Goal: Information Seeking & Learning: Compare options

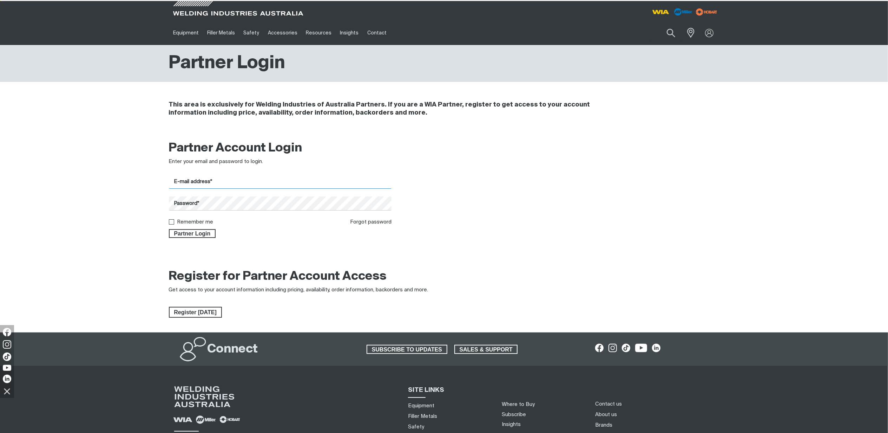
type input "[PERSON_NAME][EMAIL_ADDRESS][PERSON_NAME][DOMAIN_NAME]"
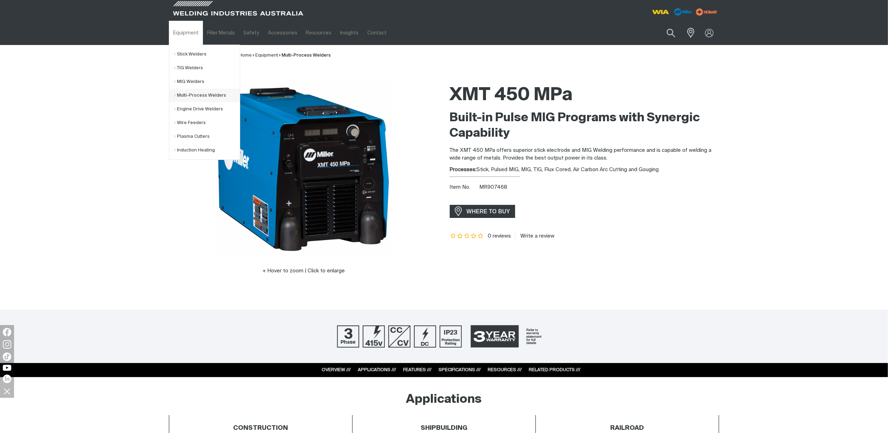
click at [193, 96] on link "Multi-Process Welders" at bounding box center [207, 95] width 65 height 14
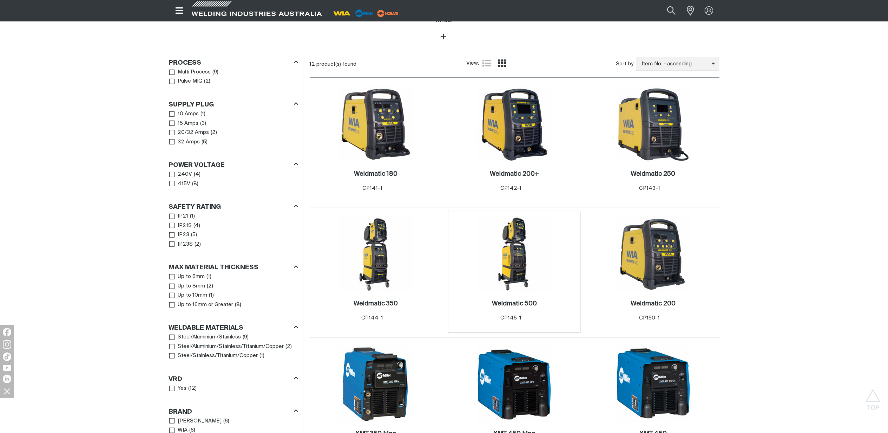
scroll to position [421, 0]
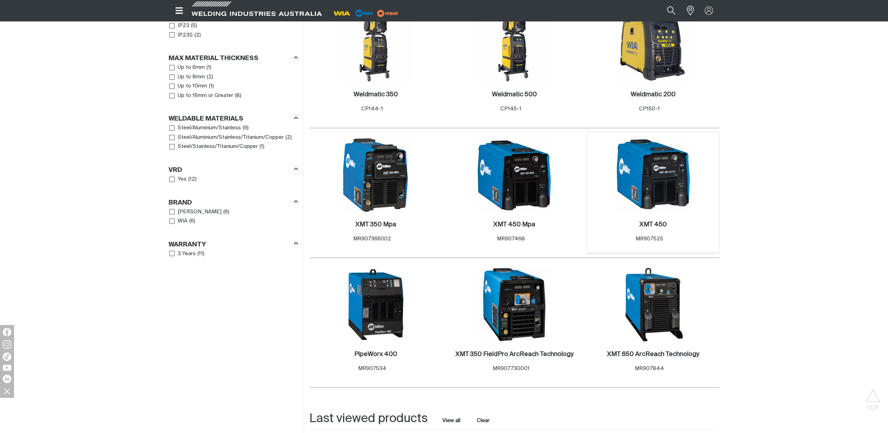
scroll to position [515, 0]
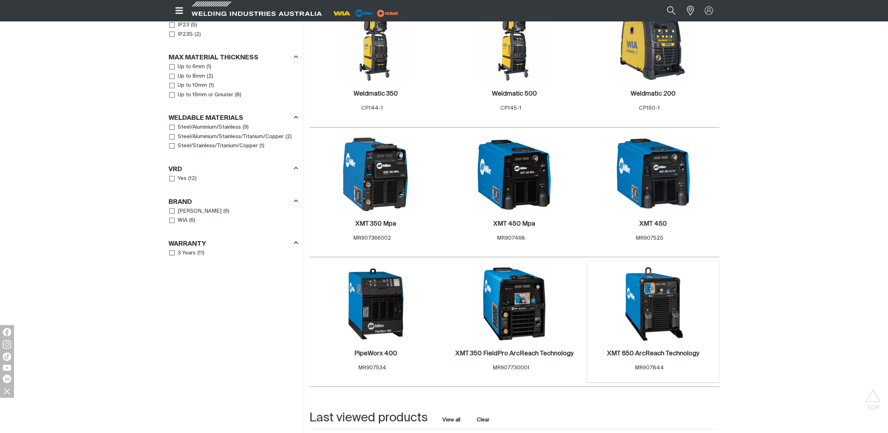
click at [669, 315] on img at bounding box center [653, 303] width 75 height 75
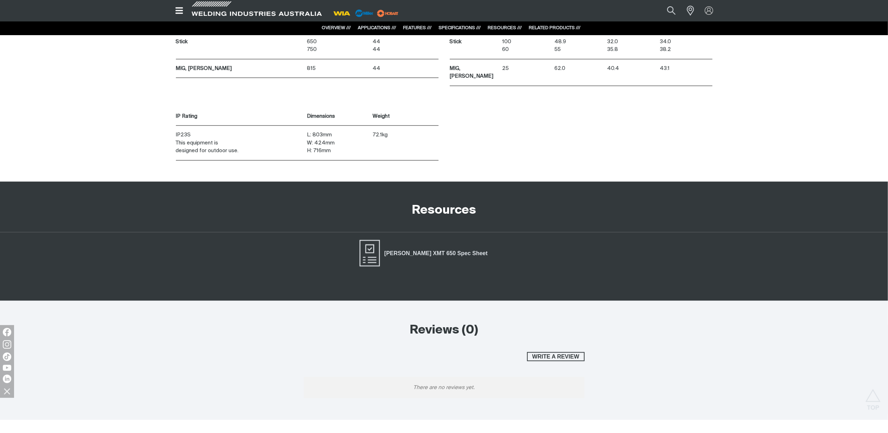
scroll to position [3464, 0]
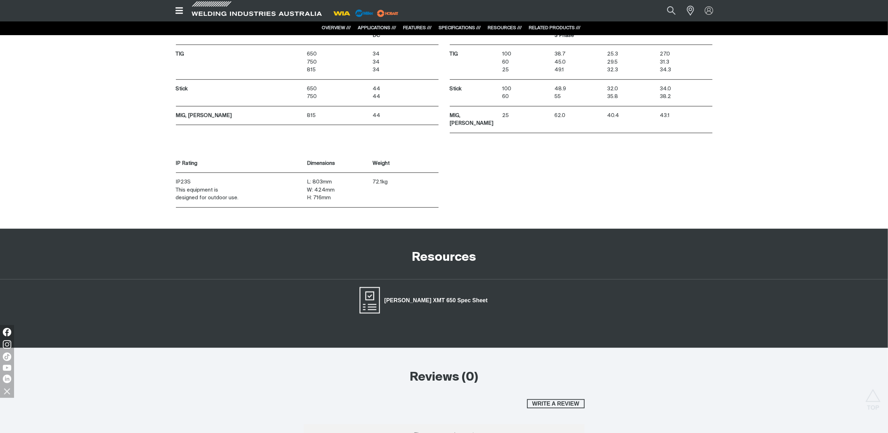
click at [437, 296] on span "[PERSON_NAME] XMT 650 Spec Sheet" at bounding box center [436, 300] width 112 height 9
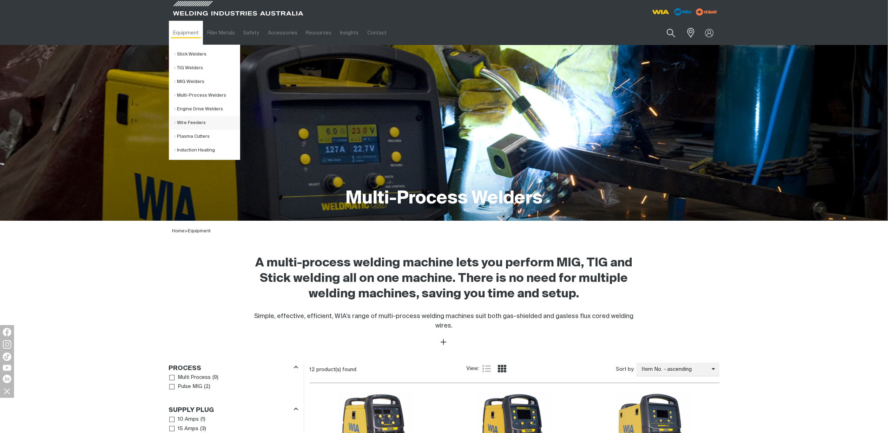
click at [197, 121] on link "Wire Feeders" at bounding box center [207, 123] width 65 height 14
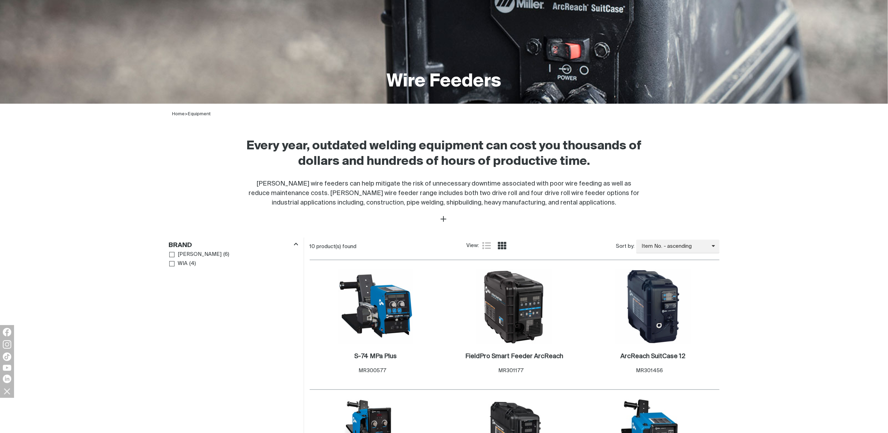
scroll to position [234, 0]
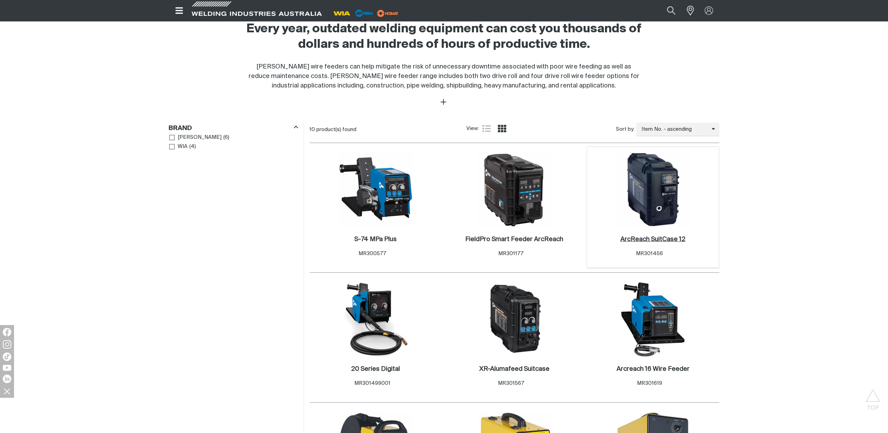
click at [665, 241] on h2 "ArcReach SuitCase 12 ." at bounding box center [652, 239] width 65 height 6
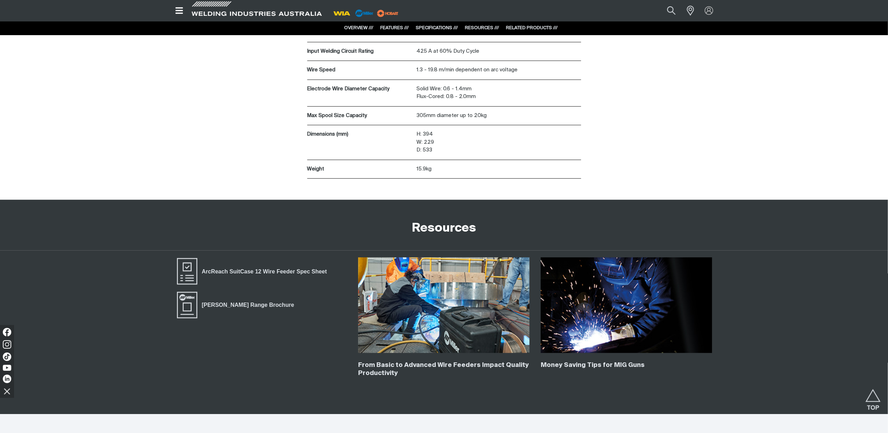
scroll to position [1778, 0]
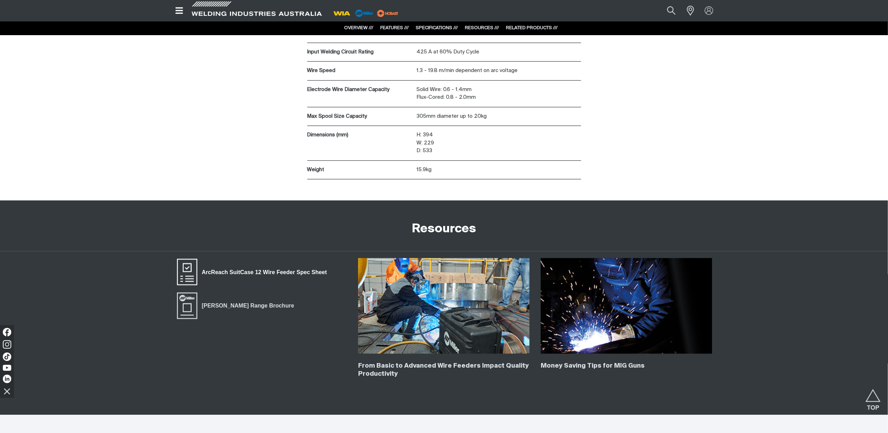
click at [249, 275] on span "ArcReach SuitCase 12 Wire Feeder Spec Sheet" at bounding box center [264, 272] width 134 height 9
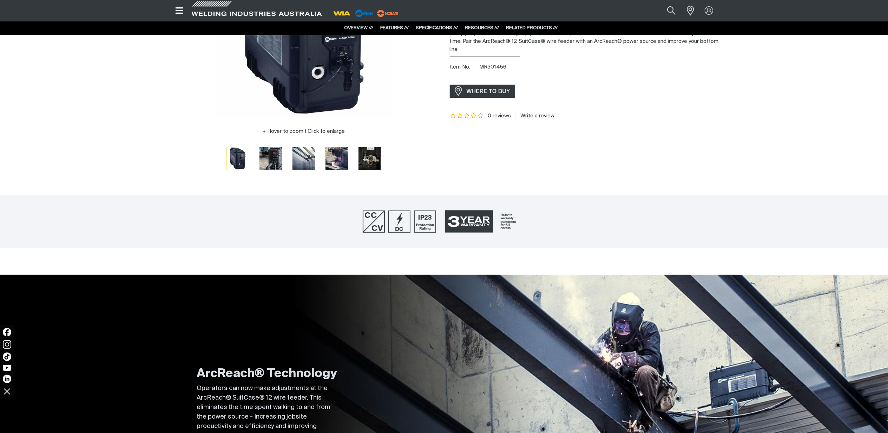
scroll to position [0, 0]
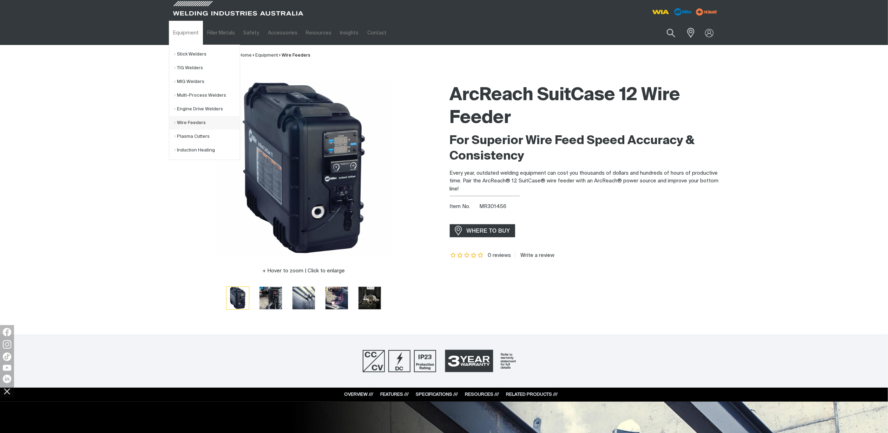
click at [205, 119] on link "Wire Feeders" at bounding box center [207, 123] width 65 height 14
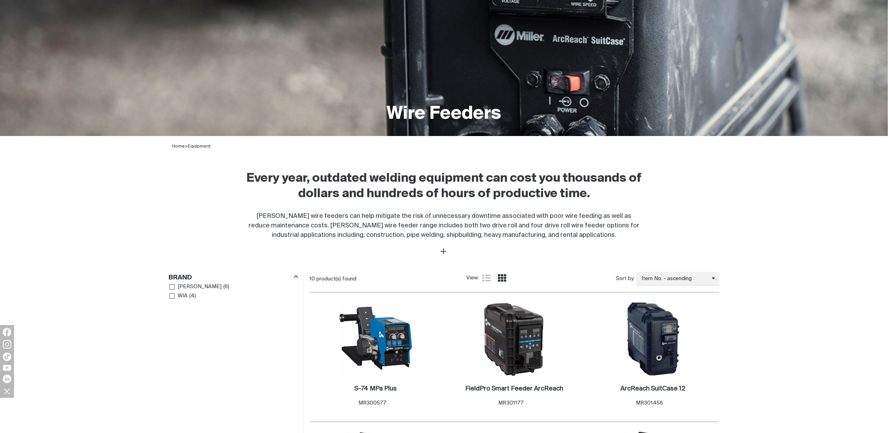
scroll to position [234, 0]
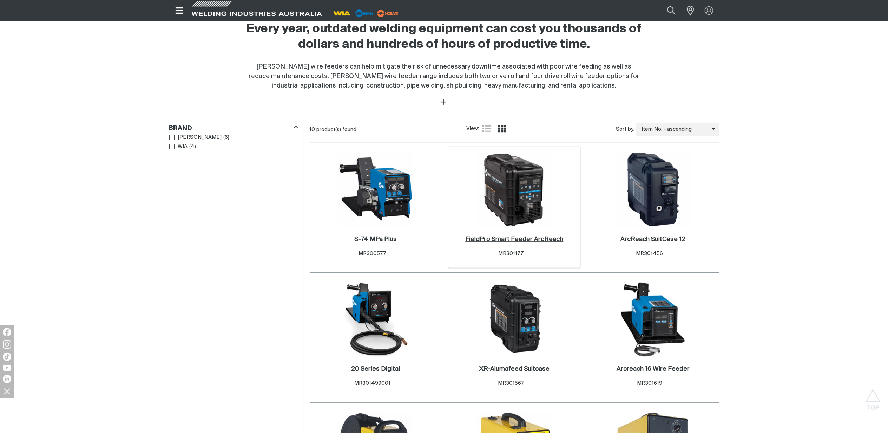
click at [528, 239] on h2 "FieldPro Smart Feeder ArcReach ." at bounding box center [514, 239] width 98 height 6
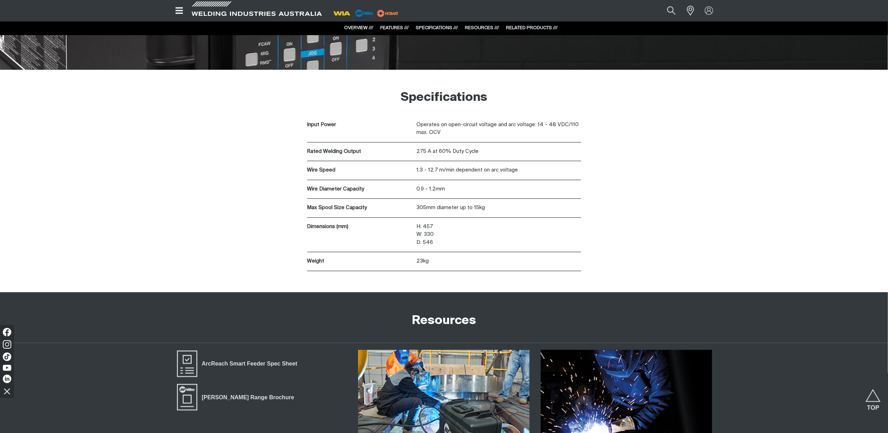
scroll to position [1409, 0]
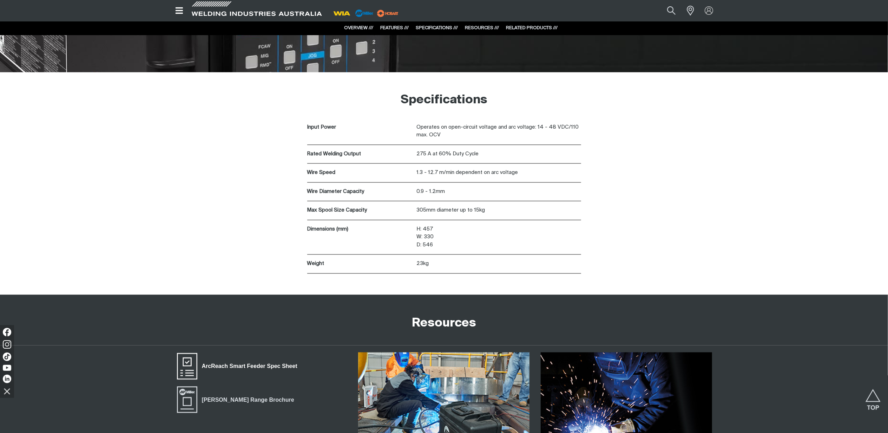
click at [243, 364] on span "ArcReach Smart Feeder Spec Sheet" at bounding box center [249, 365] width 105 height 9
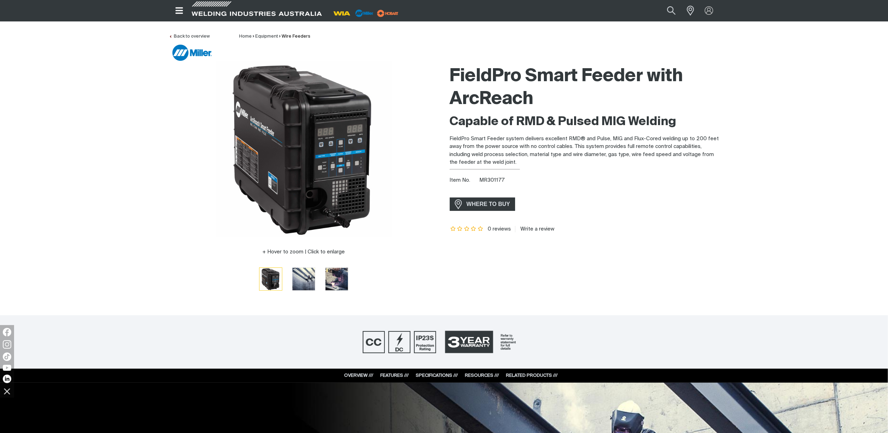
scroll to position [0, 0]
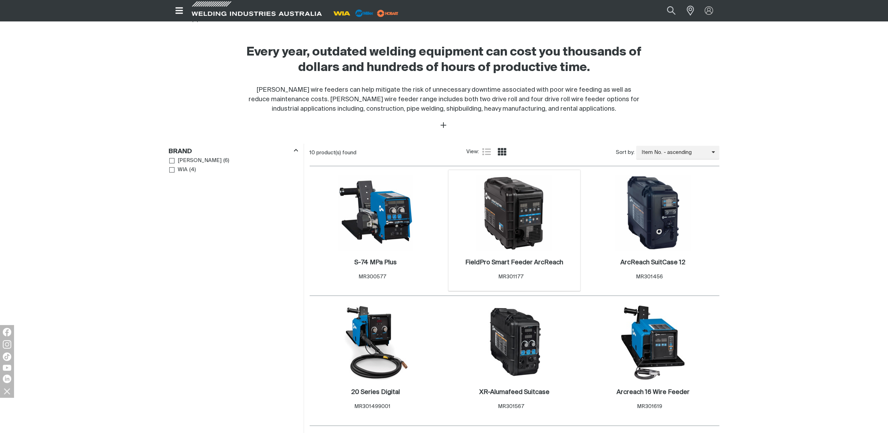
scroll to position [234, 0]
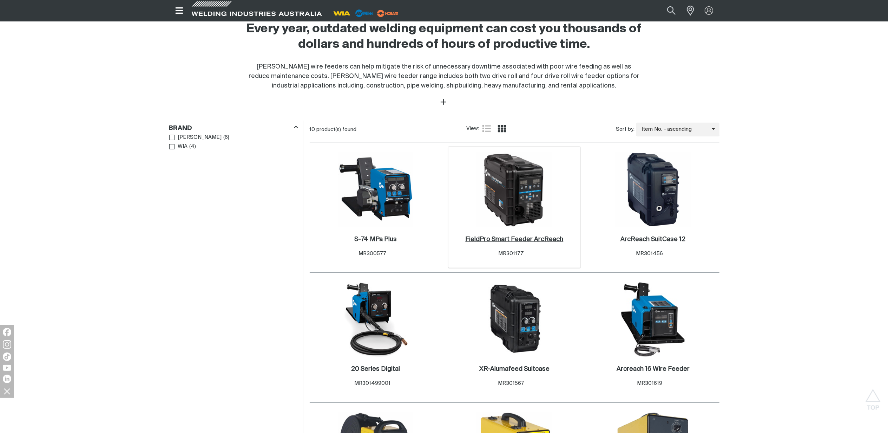
click at [513, 236] on link "FieldPro Smart Feeder ArcReach ." at bounding box center [514, 239] width 98 height 8
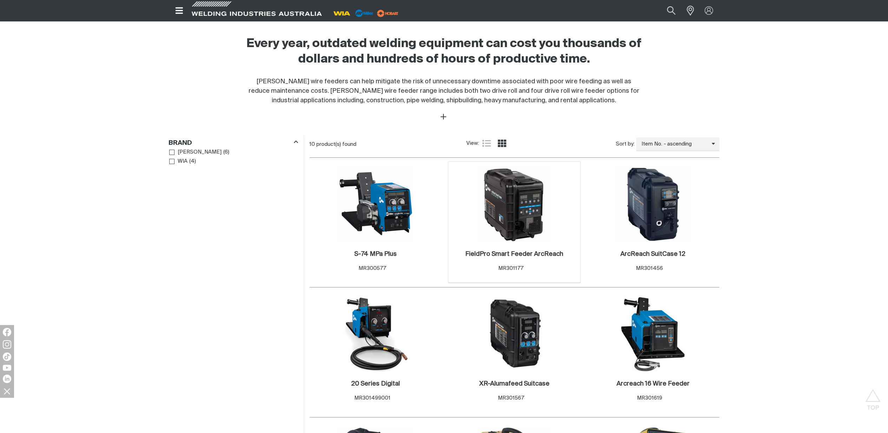
scroll to position [172, 0]
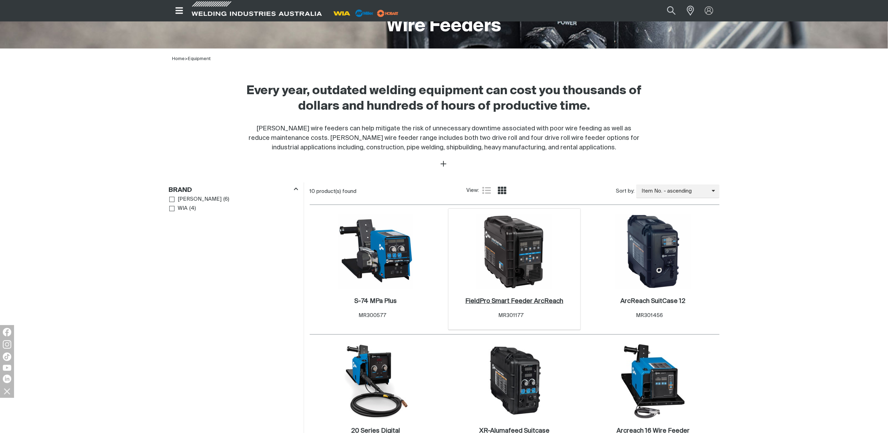
click at [526, 299] on h2 "FieldPro Smart Feeder ArcReach ." at bounding box center [514, 301] width 98 height 6
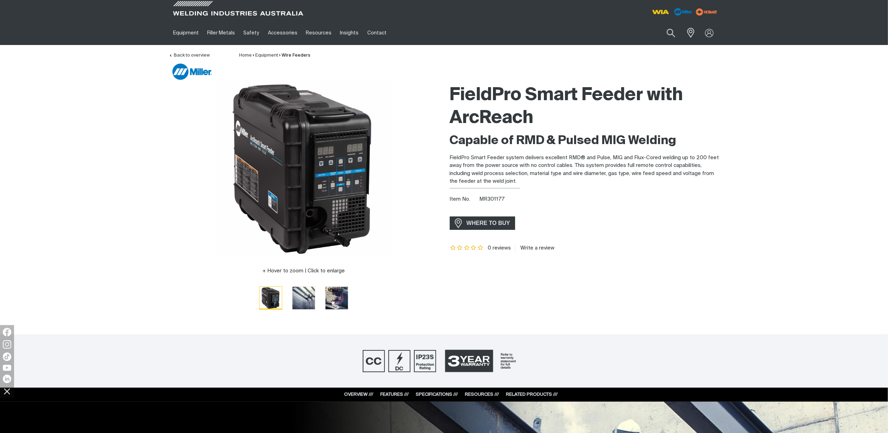
click at [270, 292] on img "Go to slide 1" at bounding box center [270, 298] width 22 height 22
click at [307, 298] on img "Go to slide 2" at bounding box center [303, 298] width 22 height 22
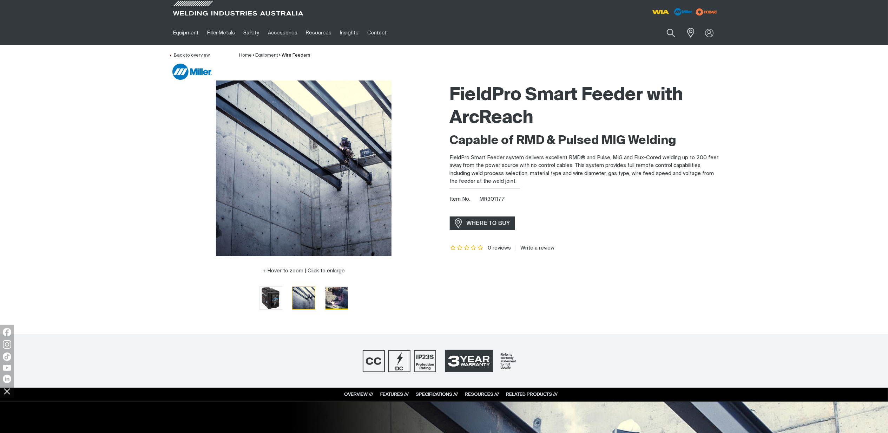
click at [327, 301] on img "Go to slide 3" at bounding box center [336, 298] width 22 height 22
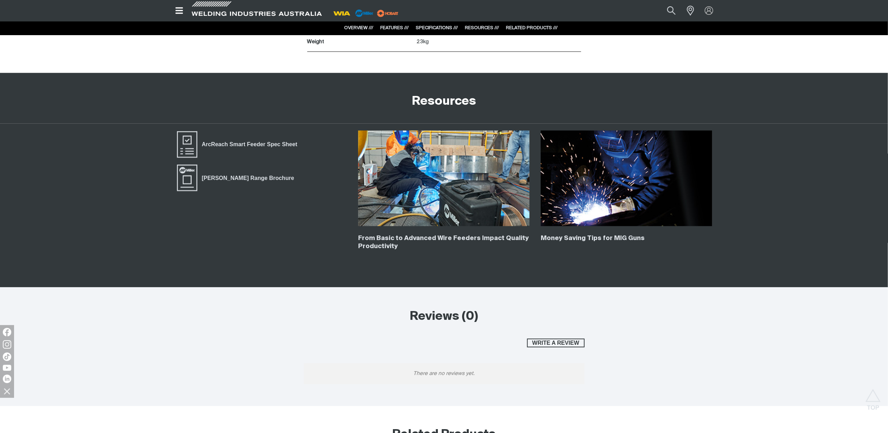
scroll to position [1638, 0]
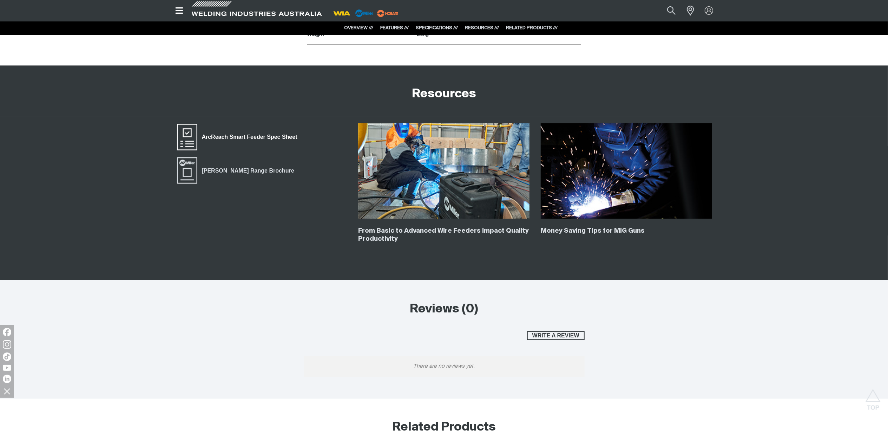
click at [277, 135] on span "ArcReach Smart Feeder Spec Sheet" at bounding box center [249, 136] width 105 height 9
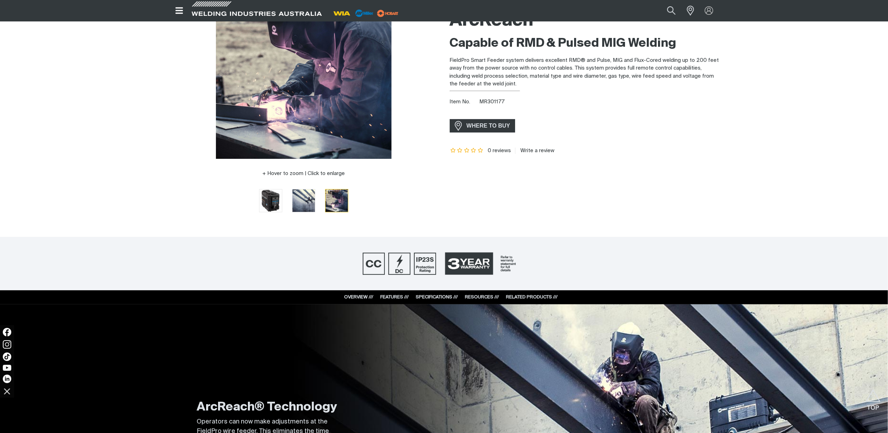
scroll to position [0, 0]
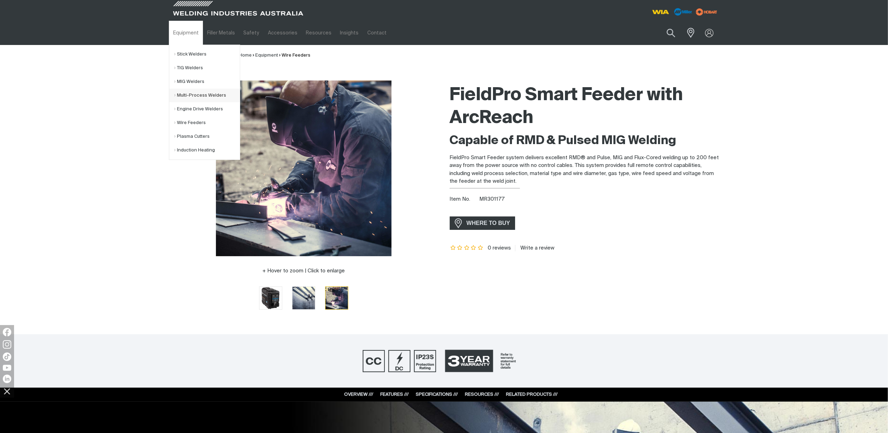
click at [184, 96] on link "Multi-Process Welders" at bounding box center [207, 95] width 65 height 14
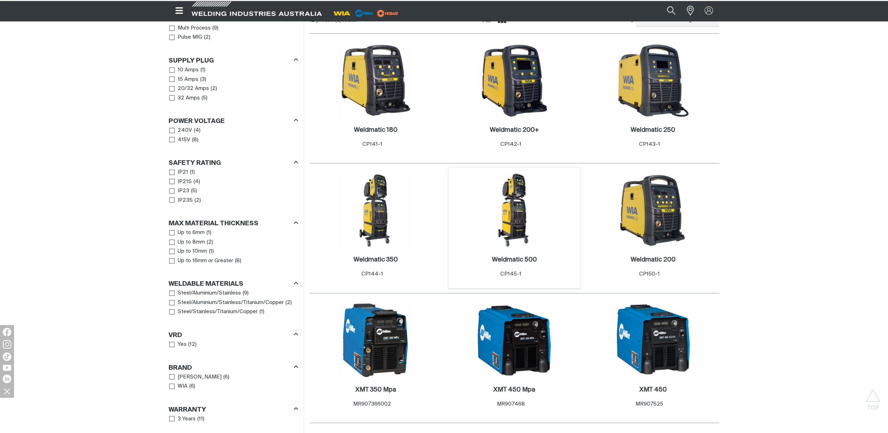
scroll to position [421, 0]
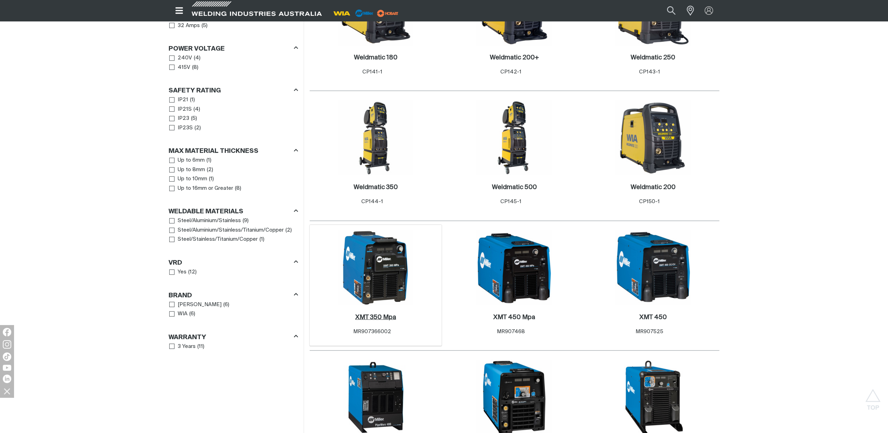
click at [381, 314] on h2 "XMT 350 Mpa ." at bounding box center [375, 317] width 41 height 6
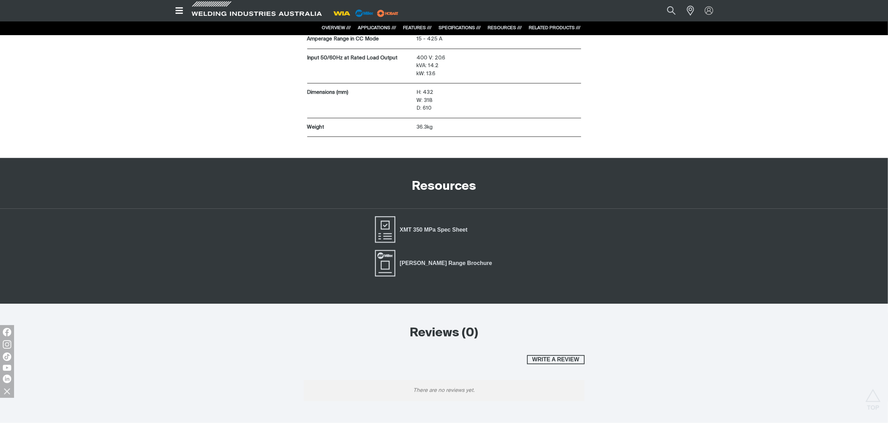
scroll to position [1634, 0]
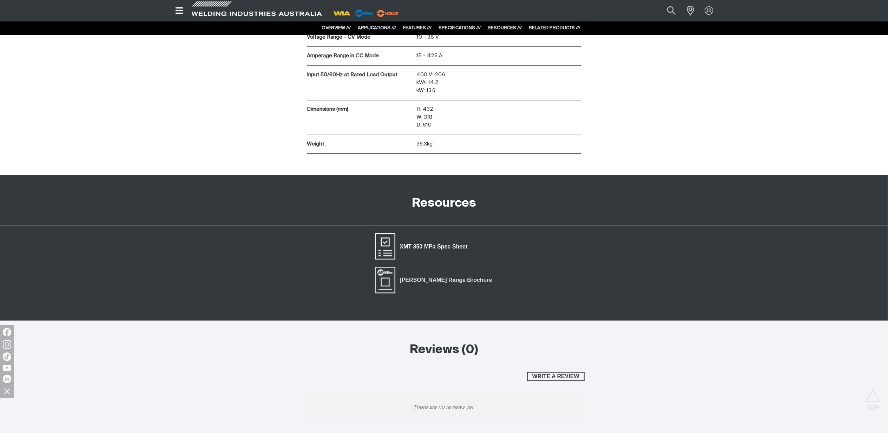
click at [456, 246] on span "XMT 350 MPa Spec Sheet" at bounding box center [433, 246] width 77 height 9
